Goal: Task Accomplishment & Management: Manage account settings

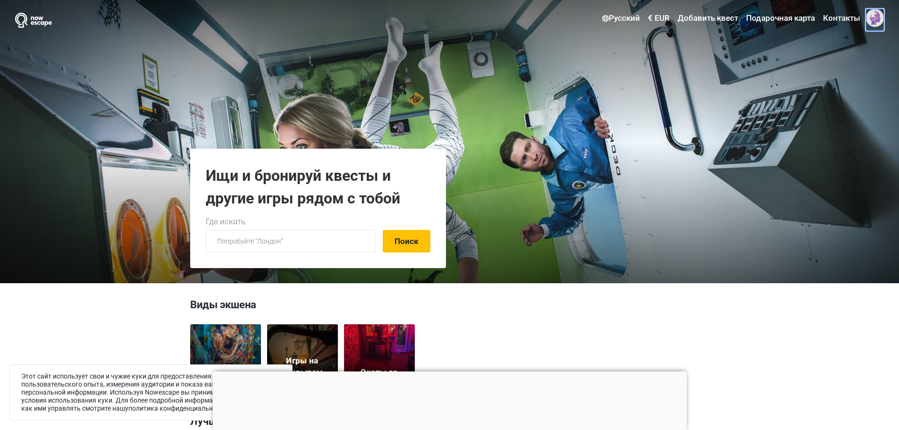
click at [875, 13] on span at bounding box center [875, 18] width 18 height 18
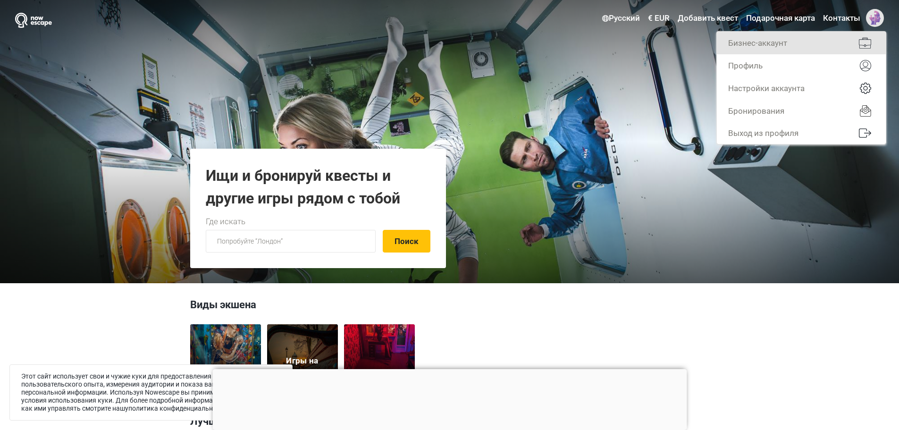
click at [796, 39] on link "Бизнес-аккаунт" at bounding box center [801, 43] width 169 height 23
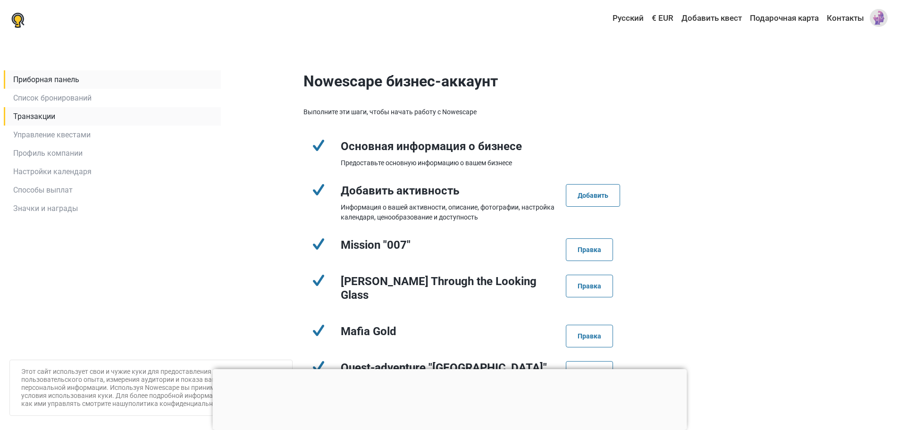
click at [42, 116] on link "Транзакции" at bounding box center [112, 116] width 217 height 18
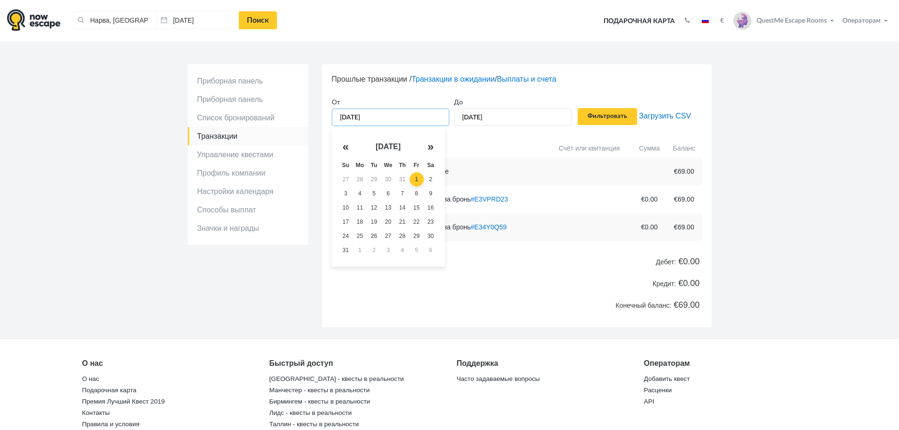
click at [416, 114] on input "[DATE]" at bounding box center [391, 117] width 118 height 17
click at [346, 148] on th "«" at bounding box center [346, 146] width 14 height 23
click at [363, 219] on td "21" at bounding box center [360, 222] width 14 height 14
type input "21.07.2025"
click at [620, 116] on input "Фильтровать" at bounding box center [607, 116] width 59 height 17
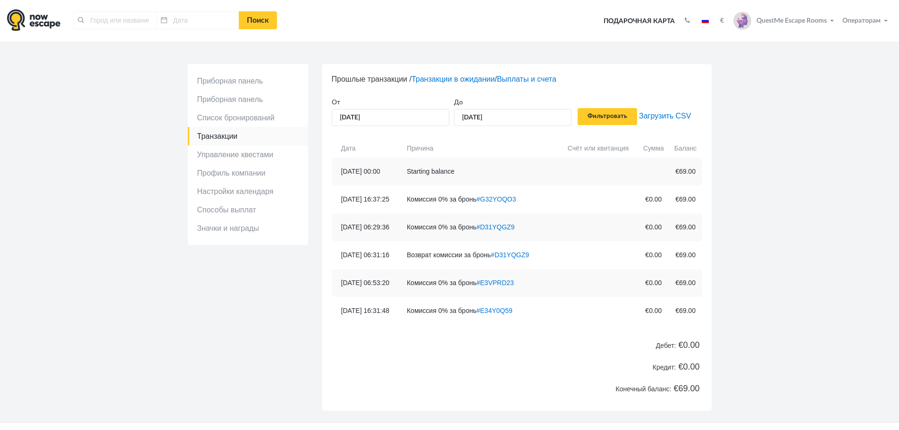
type input "Нарва, [GEOGRAPHIC_DATA]"
type input "11.08.2025"
click at [507, 200] on link "#G32YOQO3" at bounding box center [487, 199] width 40 height 8
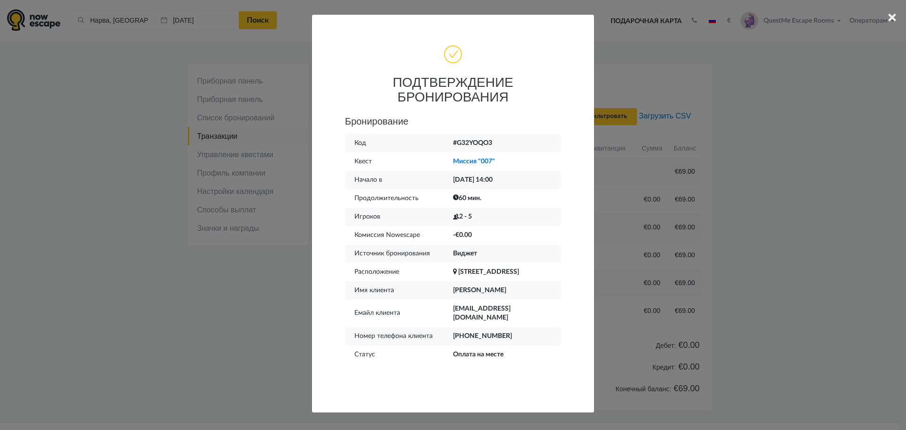
click at [728, 246] on div "× ПОДТВЕРЖДЕНИЕ БРОНИРОВАНИЯ Бронирование Код #G32YOQO3 Квест Миссия "007" Нача…" at bounding box center [453, 215] width 906 height 430
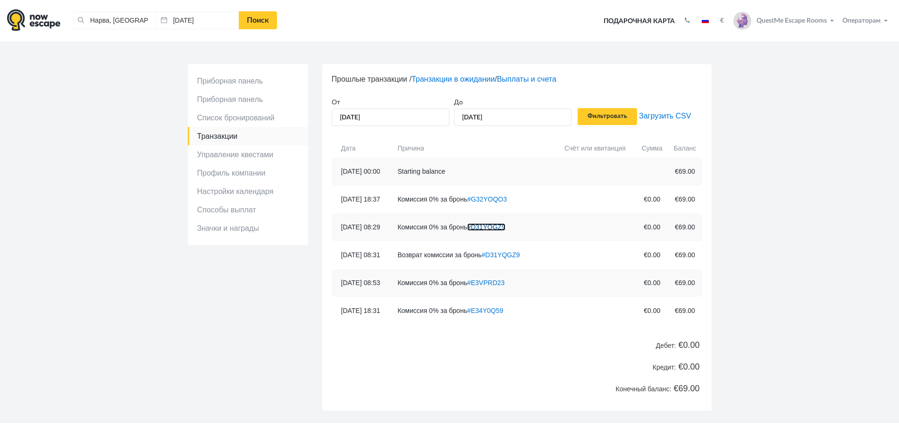
click at [506, 226] on link "#D31YQGZ9" at bounding box center [486, 227] width 38 height 8
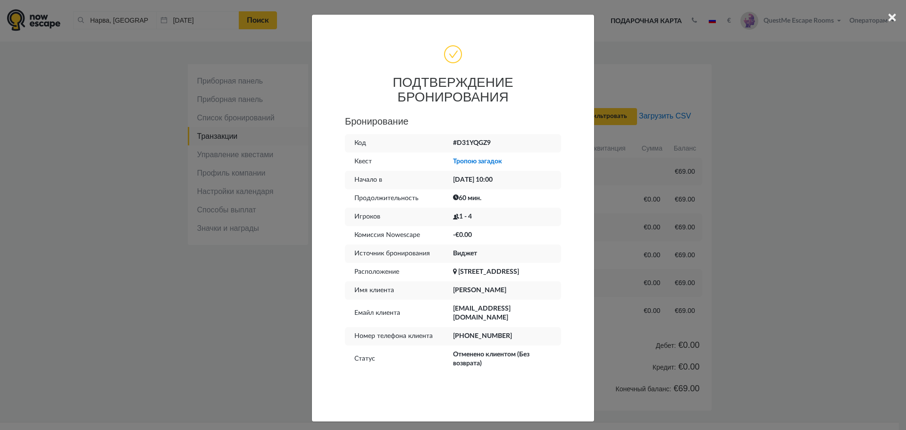
click at [703, 245] on div "× ПОДТВЕРЖДЕНИЕ БРОНИРОВАНИЯ Бронирование Код #D31YQGZ9 Квест Тропою загадок На…" at bounding box center [453, 215] width 906 height 430
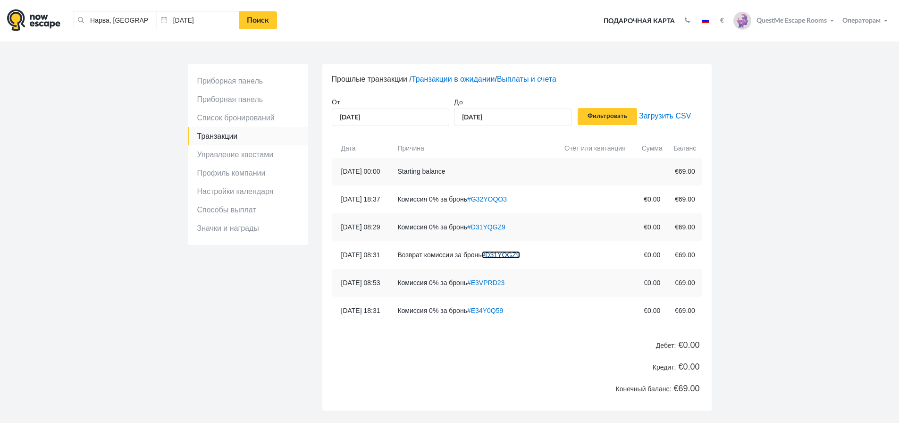
click at [520, 253] on link "#D31YQGZ9" at bounding box center [501, 255] width 38 height 8
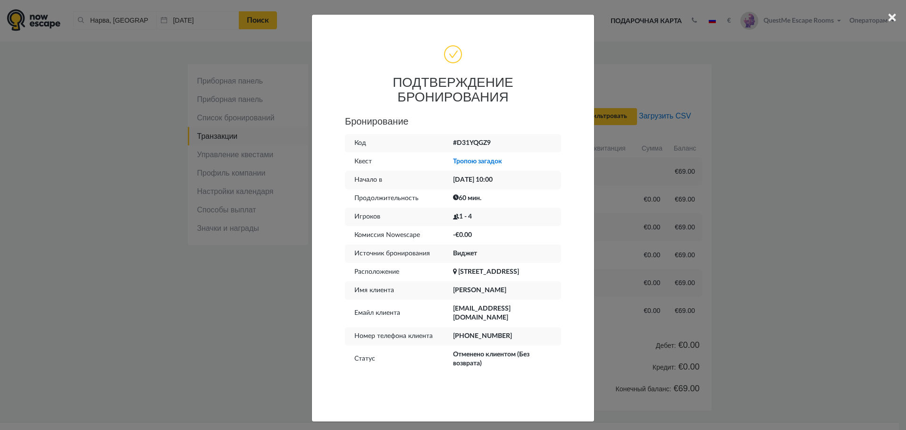
click at [702, 240] on div "× ПОДТВЕРЖДЕНИЕ БРОНИРОВАНИЯ Бронирование Код #D31YQGZ9 Квест Тропою загадок На…" at bounding box center [453, 215] width 906 height 430
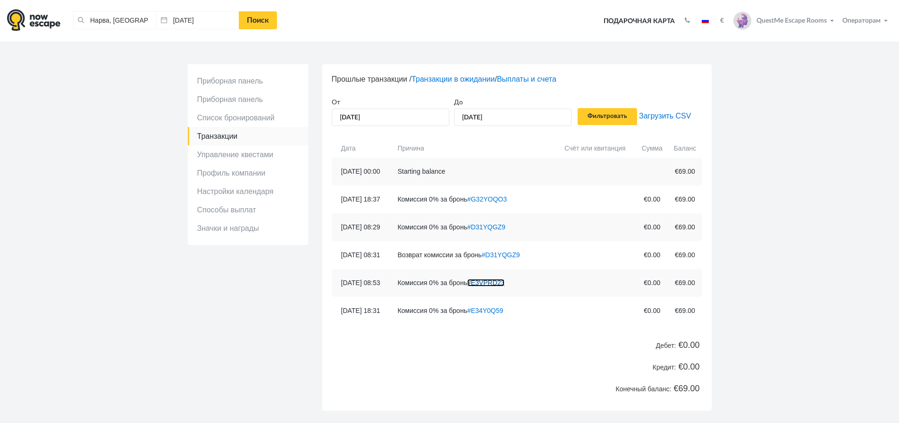
click at [505, 282] on link "#E3VPRD23" at bounding box center [485, 283] width 37 height 8
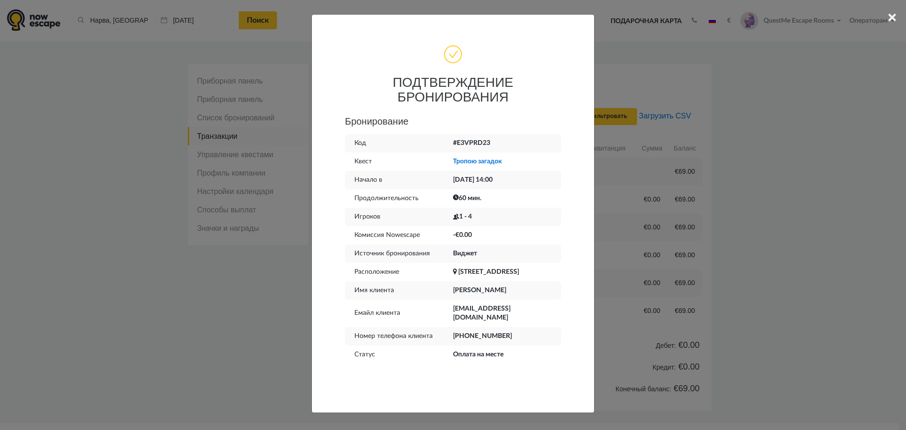
click at [733, 250] on div "× ПОДТВЕРЖДЕНИЕ БРОНИРОВАНИЯ Бронирование Код #E3VPRD23 Квест Тропою загадок На…" at bounding box center [453, 215] width 906 height 430
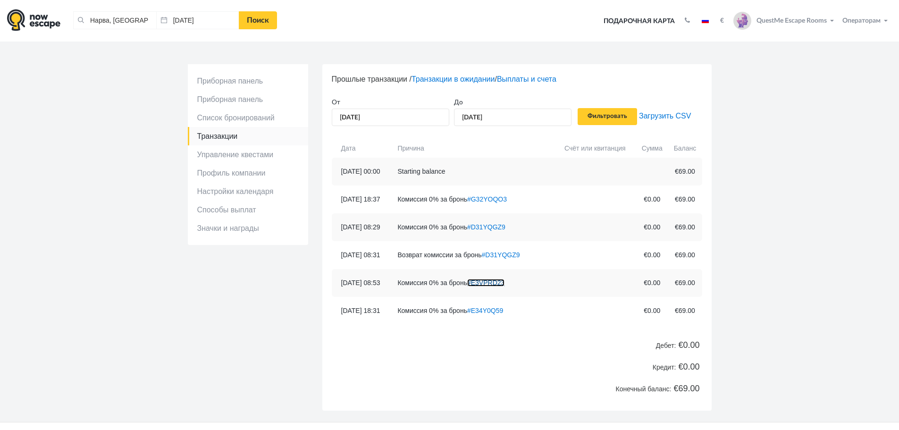
click at [505, 283] on link "#E3VPRD23" at bounding box center [485, 283] width 37 height 8
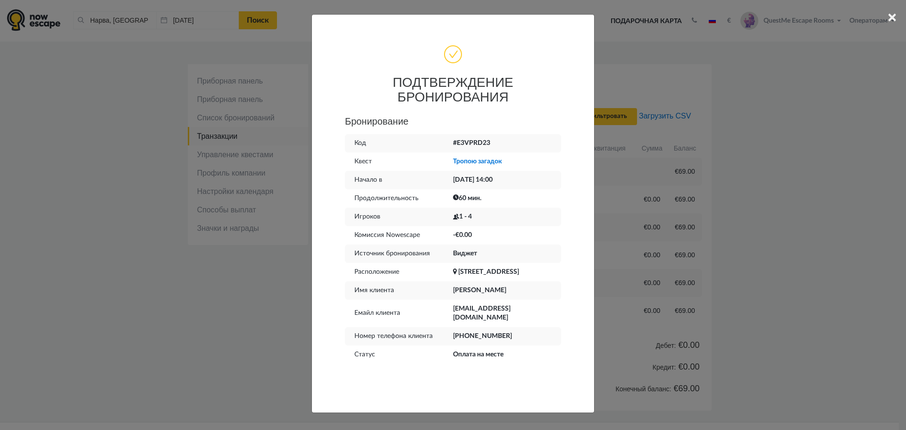
click at [782, 258] on div "× ПОДТВЕРЖДЕНИЕ БРОНИРОВАНИЯ Бронирование Код #E3VPRD23 Квест Тропою загадок На…" at bounding box center [453, 215] width 906 height 430
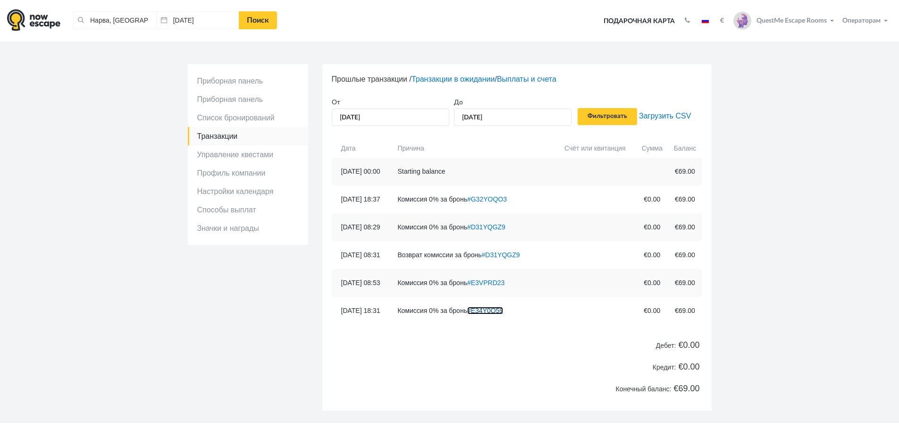
click at [497, 307] on link "#E34Y0Q59" at bounding box center [485, 311] width 36 height 8
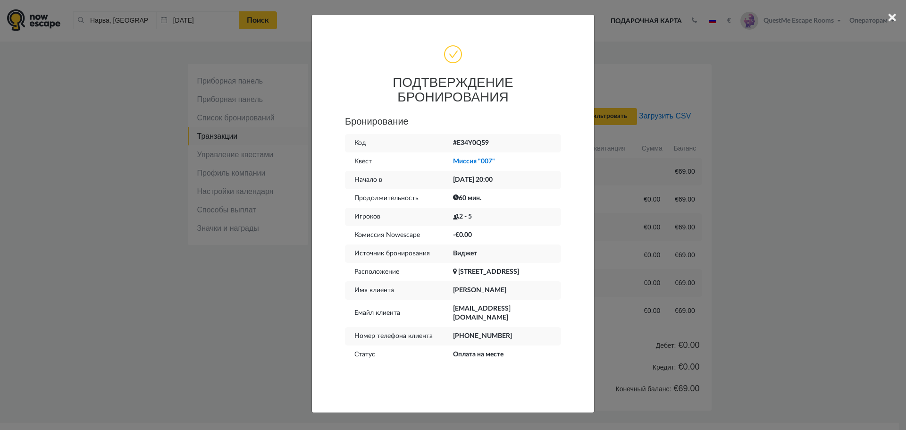
click at [240, 337] on div "× ПОДТВЕРЖДЕНИЕ БРОНИРОВАНИЯ Бронирование Код #E34Y0Q59 Квест Миссия "007" Нача…" at bounding box center [453, 215] width 906 height 430
